Goal: Information Seeking & Learning: Learn about a topic

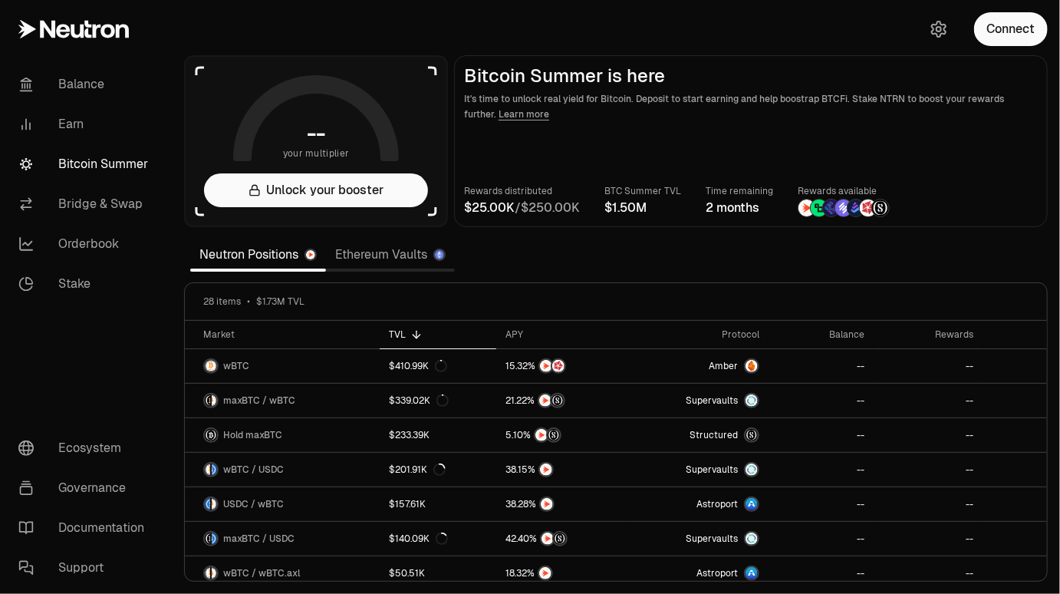
click at [401, 253] on link "Ethereum Vaults" at bounding box center [390, 254] width 129 height 31
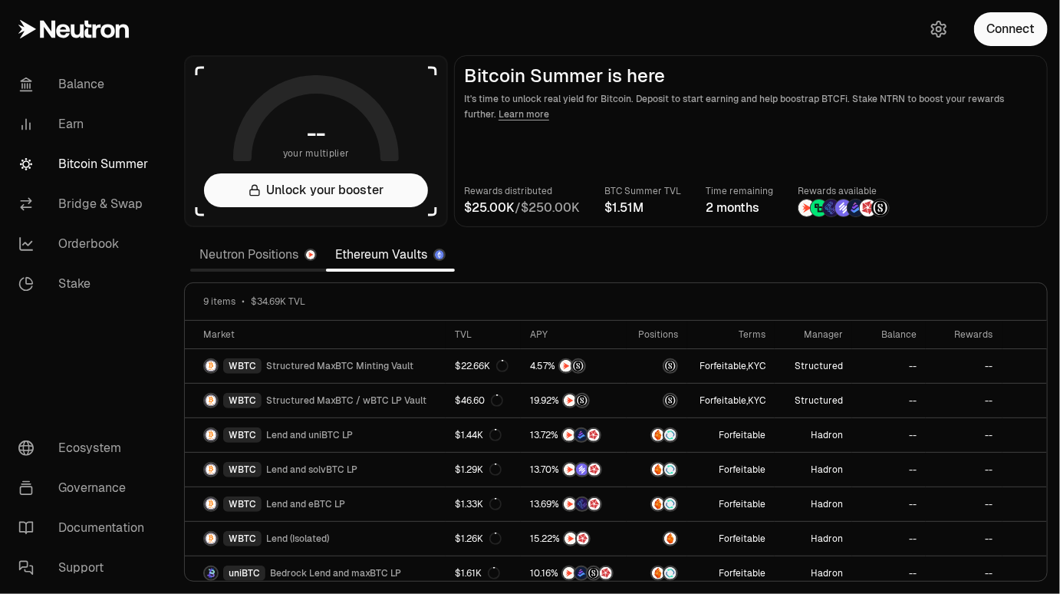
click at [266, 260] on link "Neutron Positions" at bounding box center [258, 254] width 136 height 31
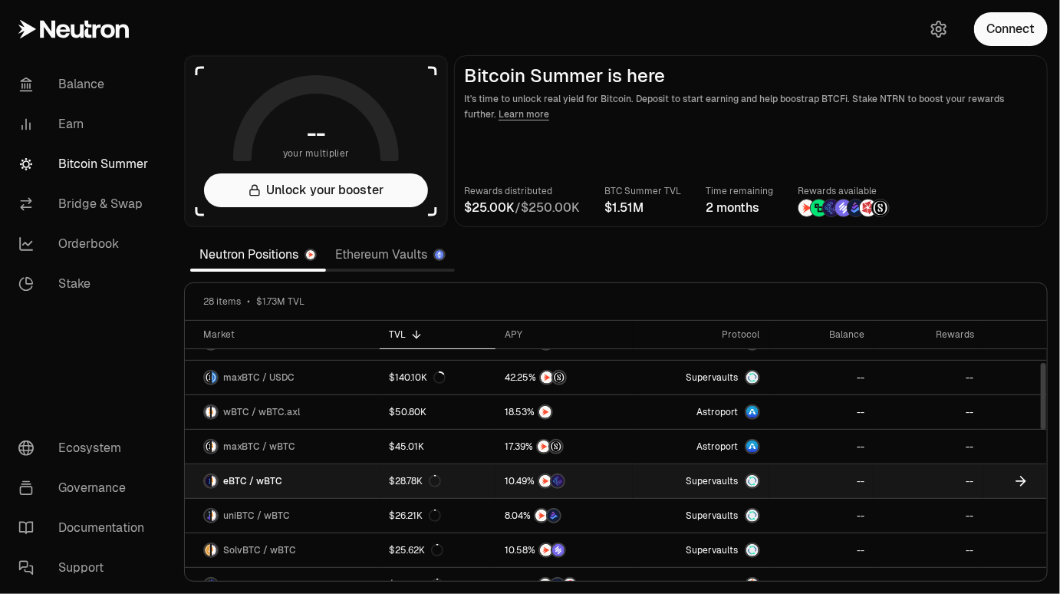
scroll to position [162, 0]
click at [460, 489] on link "$28.78K" at bounding box center [438, 480] width 116 height 34
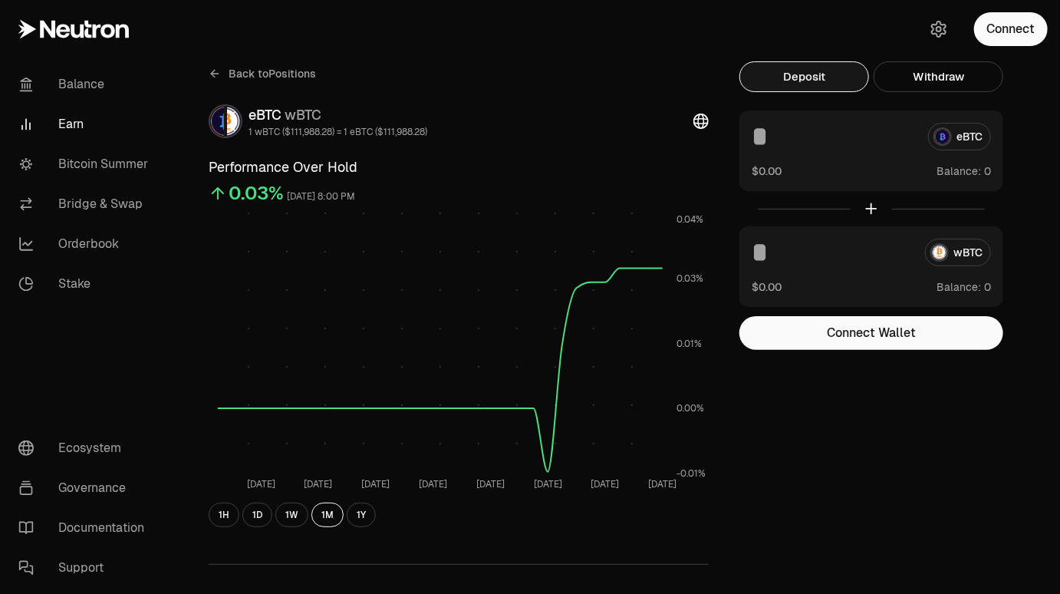
click at [213, 74] on icon at bounding box center [214, 74] width 7 height 0
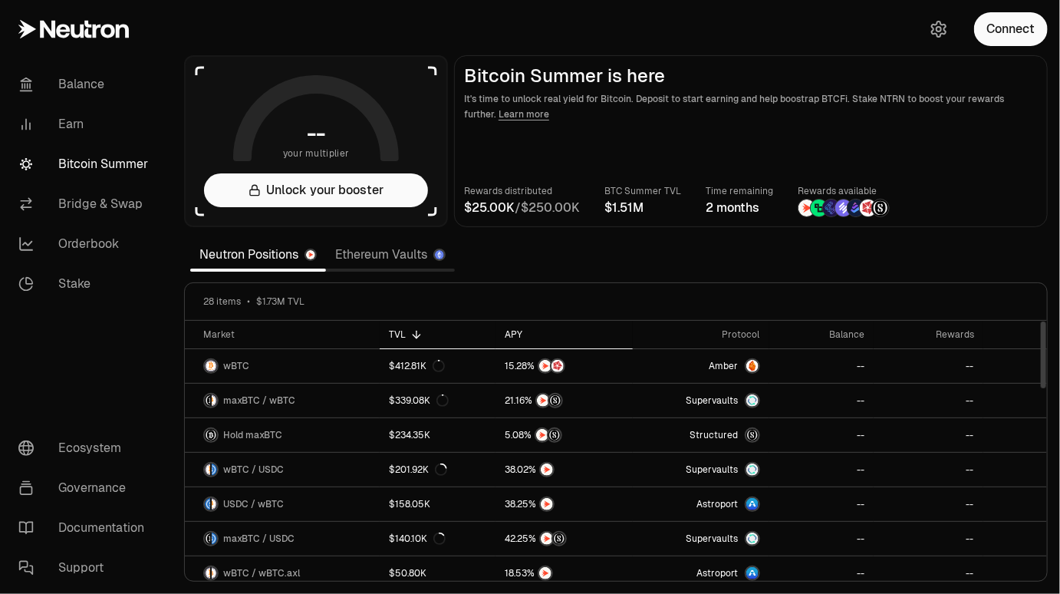
click at [514, 331] on div "APY" at bounding box center [564, 334] width 118 height 12
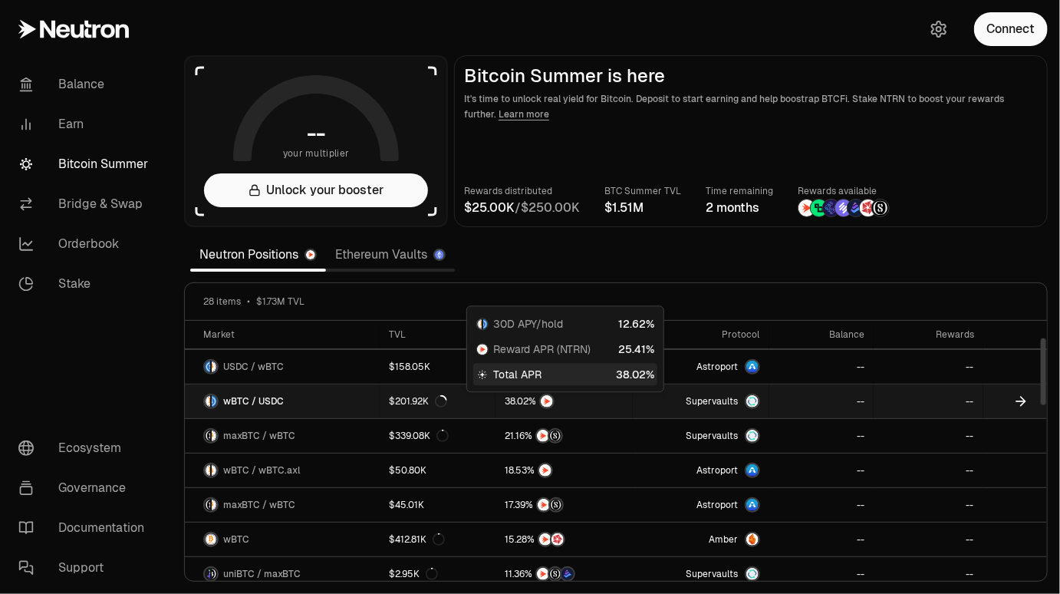
scroll to position [69, 0]
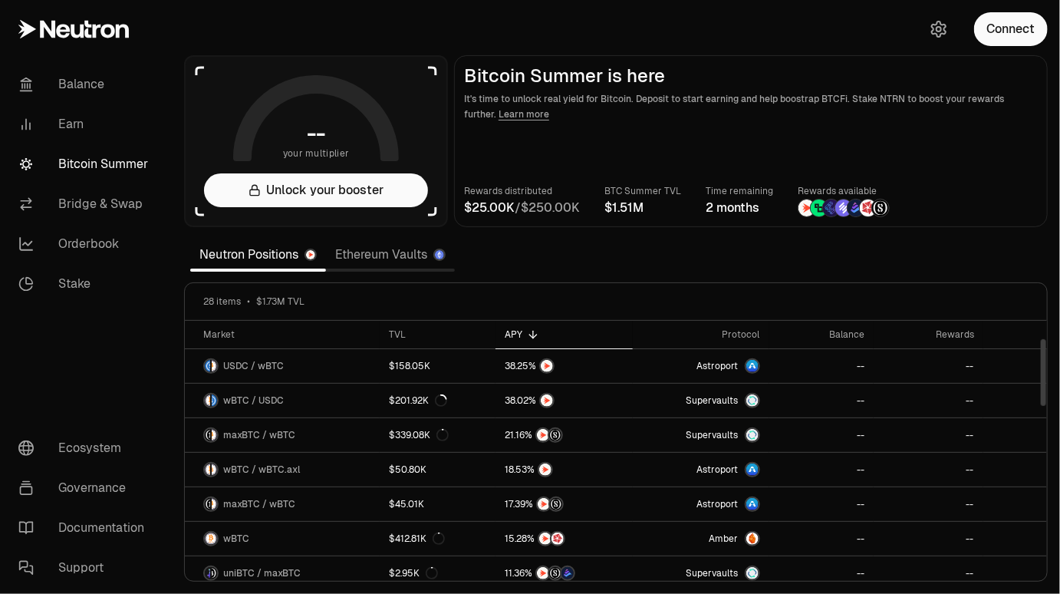
click at [361, 259] on link "Ethereum Vaults" at bounding box center [390, 254] width 129 height 31
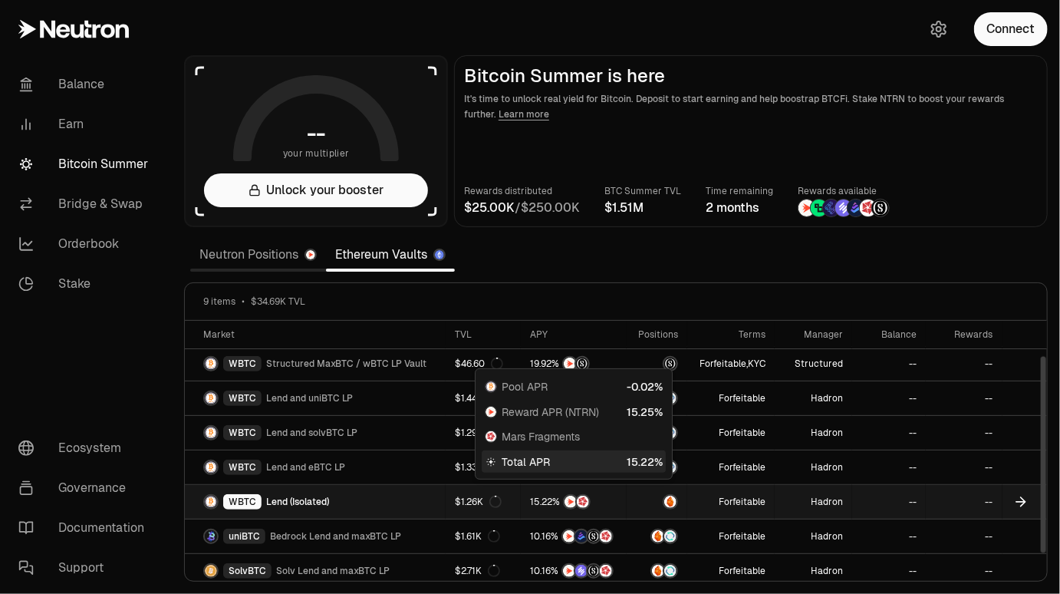
scroll to position [76, 0]
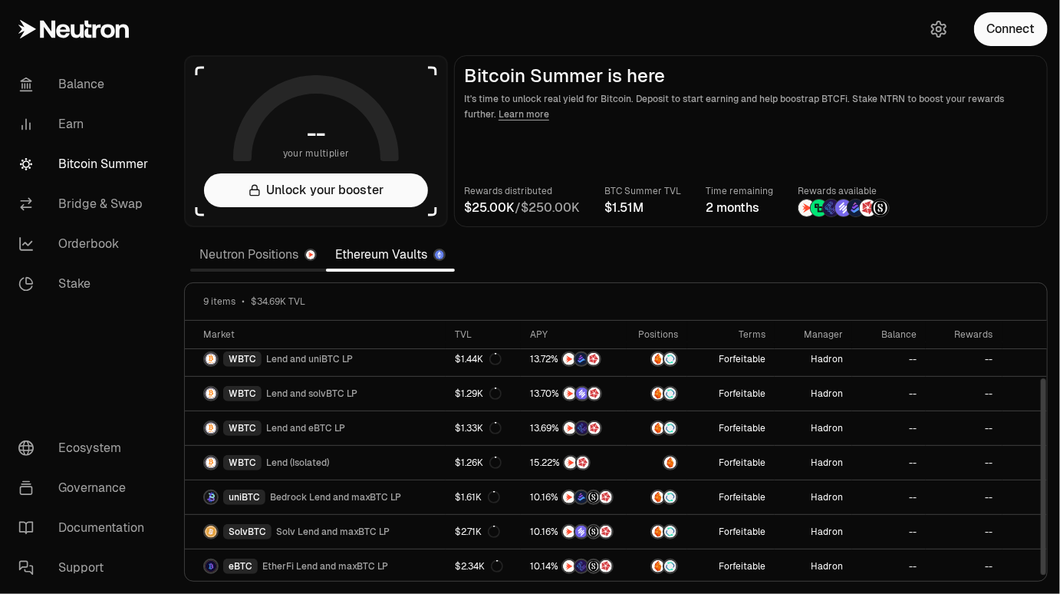
click at [243, 256] on link "Neutron Positions" at bounding box center [258, 254] width 136 height 31
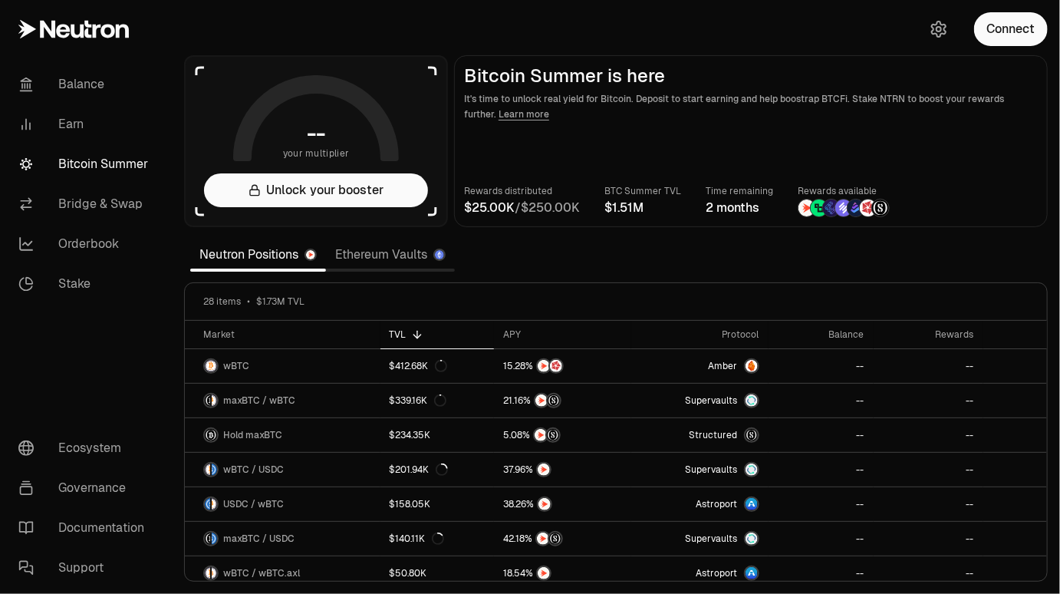
click at [546, 265] on section "-- your multiplier Unlock your booster Bitcoin Summer is here It's time to unlo…" at bounding box center [616, 297] width 889 height 594
click at [388, 256] on link "Ethereum Vaults" at bounding box center [390, 254] width 129 height 31
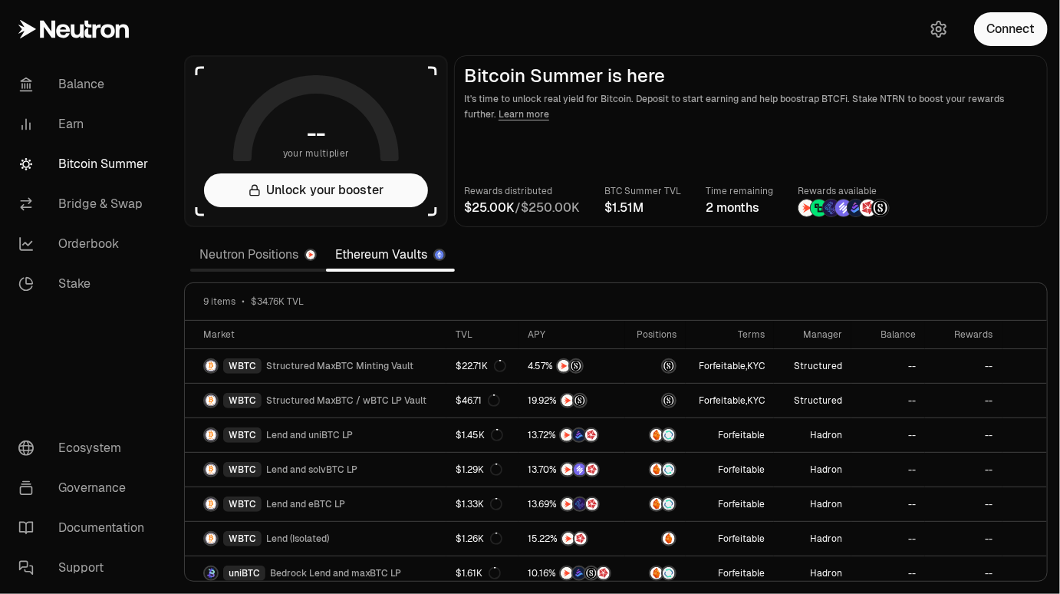
click at [280, 252] on link "Neutron Positions" at bounding box center [258, 254] width 136 height 31
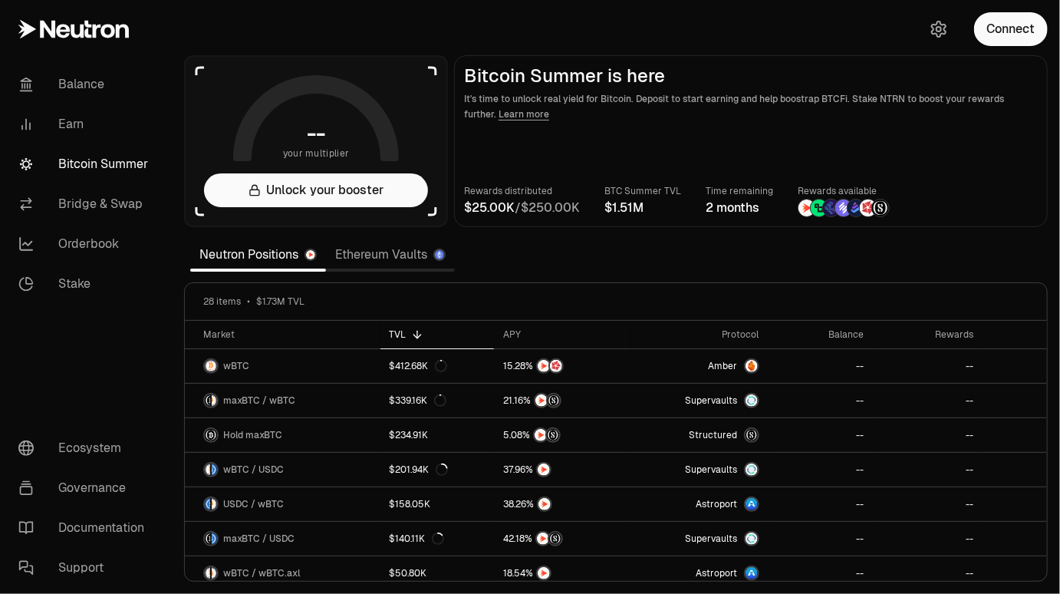
click at [362, 255] on link "Ethereum Vaults" at bounding box center [390, 254] width 129 height 31
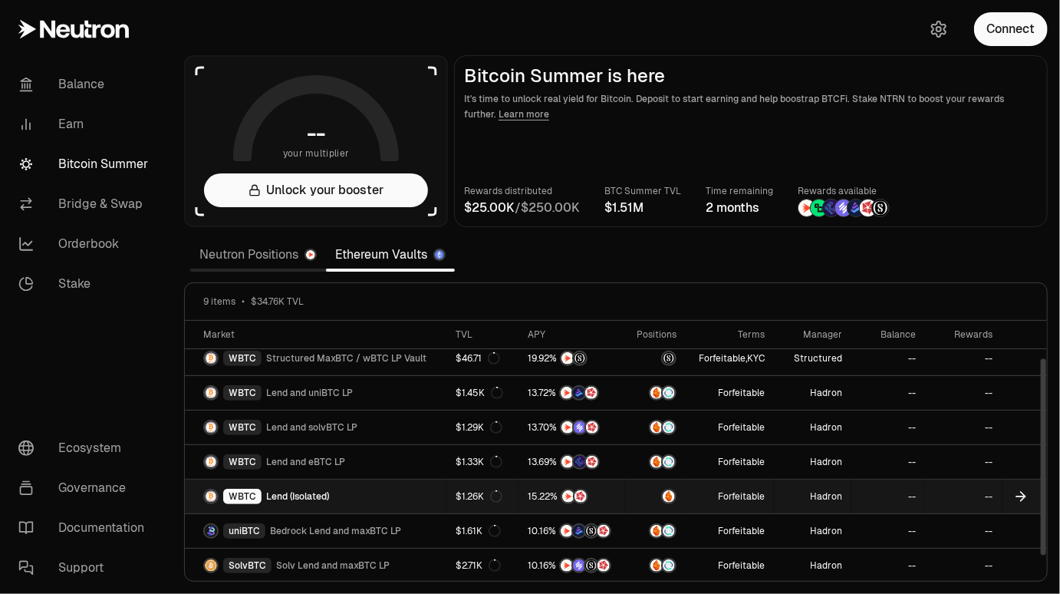
scroll to position [76, 0]
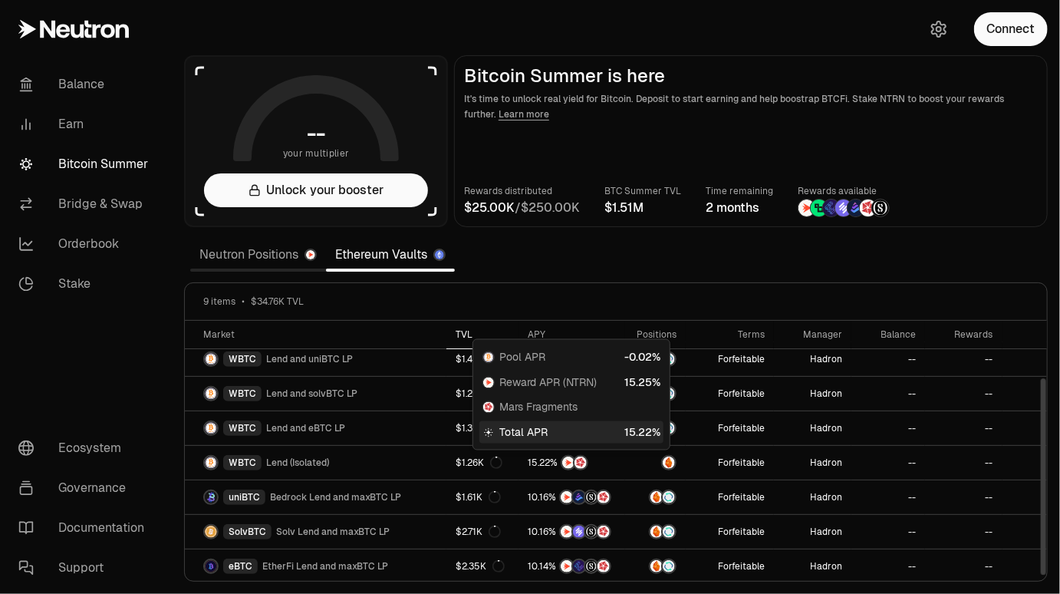
click at [461, 331] on div "TVL" at bounding box center [483, 334] width 54 height 12
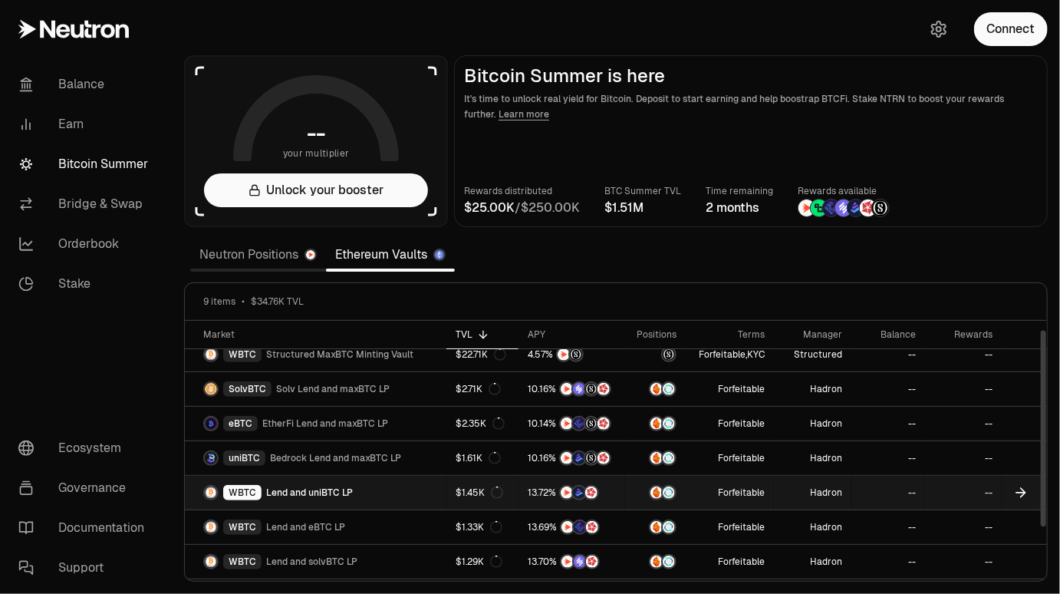
scroll to position [0, 0]
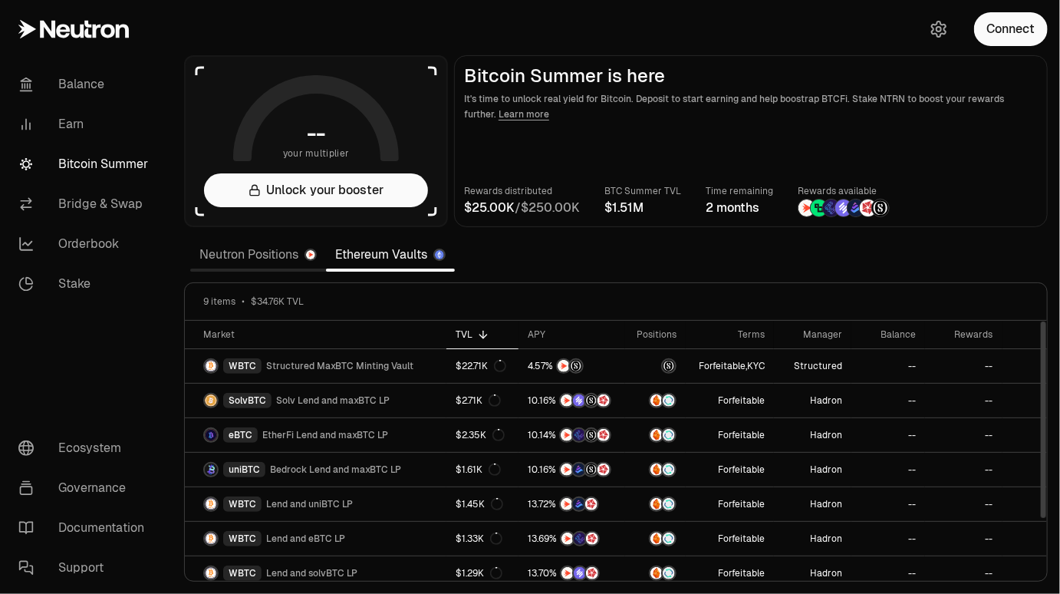
click at [267, 255] on link "Neutron Positions" at bounding box center [258, 254] width 136 height 31
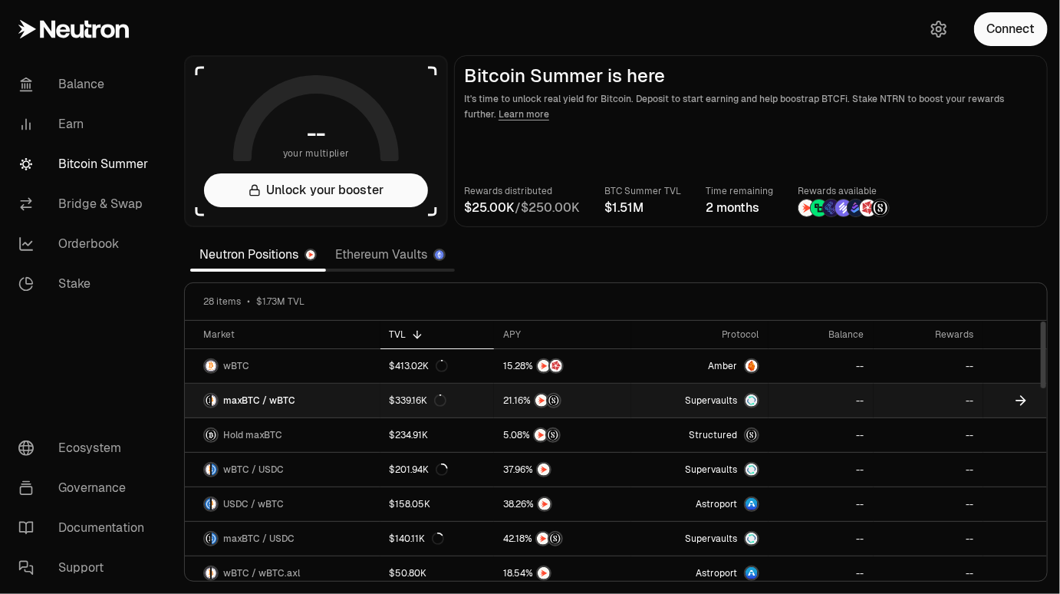
click at [346, 399] on link "maxBTC / wBTC" at bounding box center [283, 401] width 196 height 34
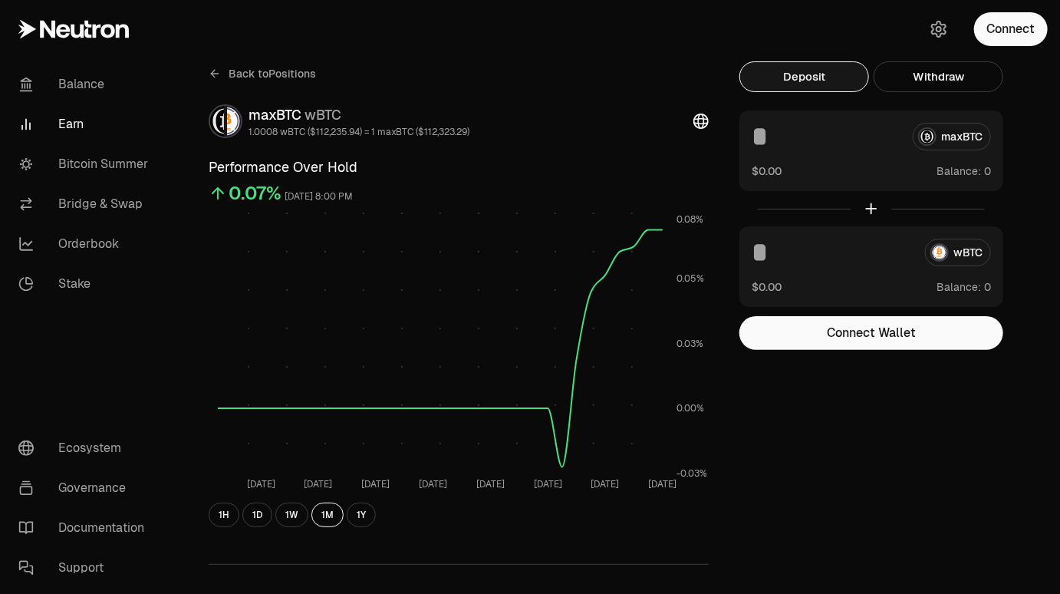
click at [215, 74] on icon at bounding box center [214, 74] width 7 height 0
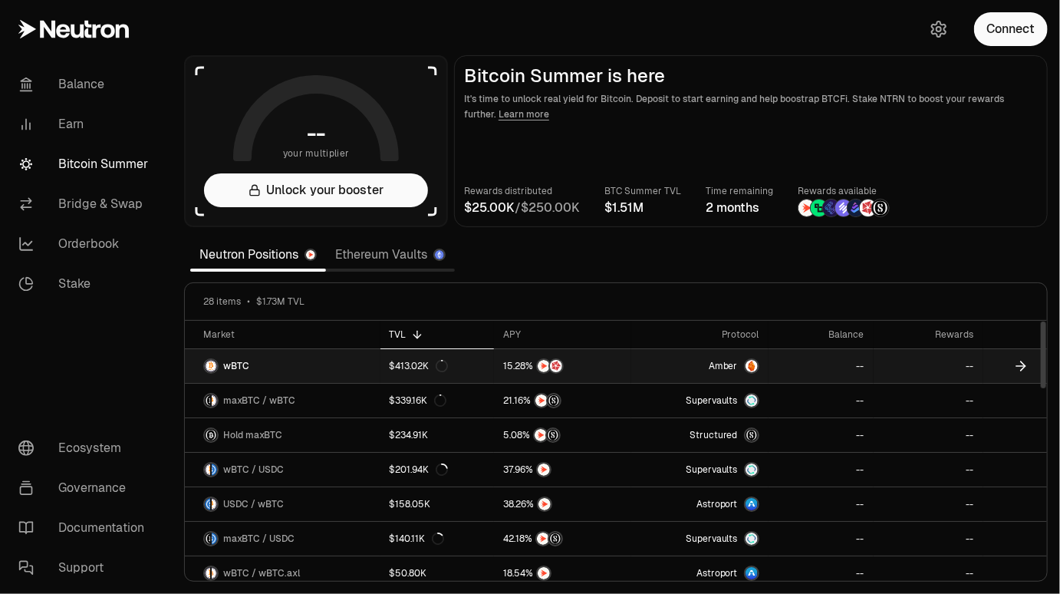
click at [242, 362] on span "wBTC" at bounding box center [236, 366] width 26 height 12
click at [344, 363] on link "wBTC" at bounding box center [283, 366] width 196 height 34
